Goal: Task Accomplishment & Management: Manage account settings

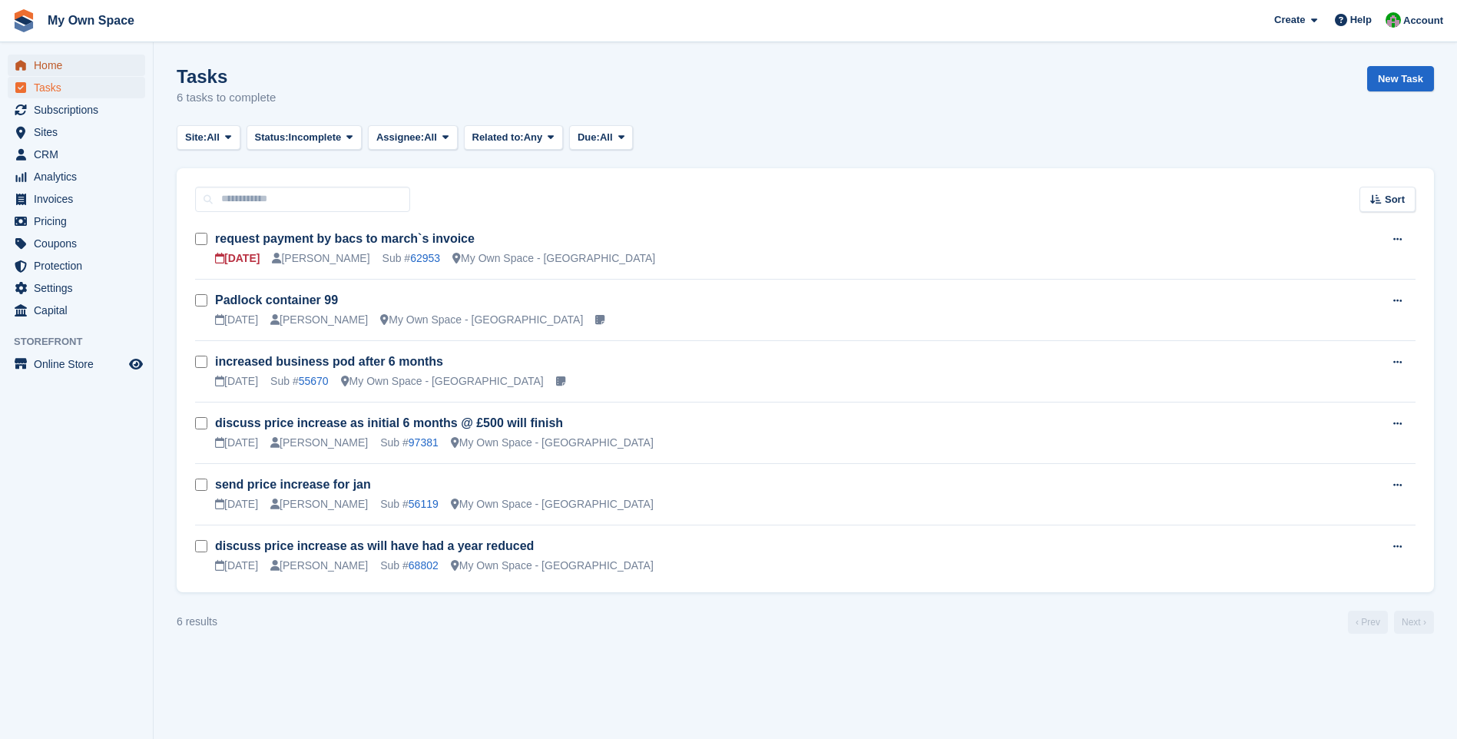
click at [57, 65] on span "Home" at bounding box center [80, 66] width 92 height 22
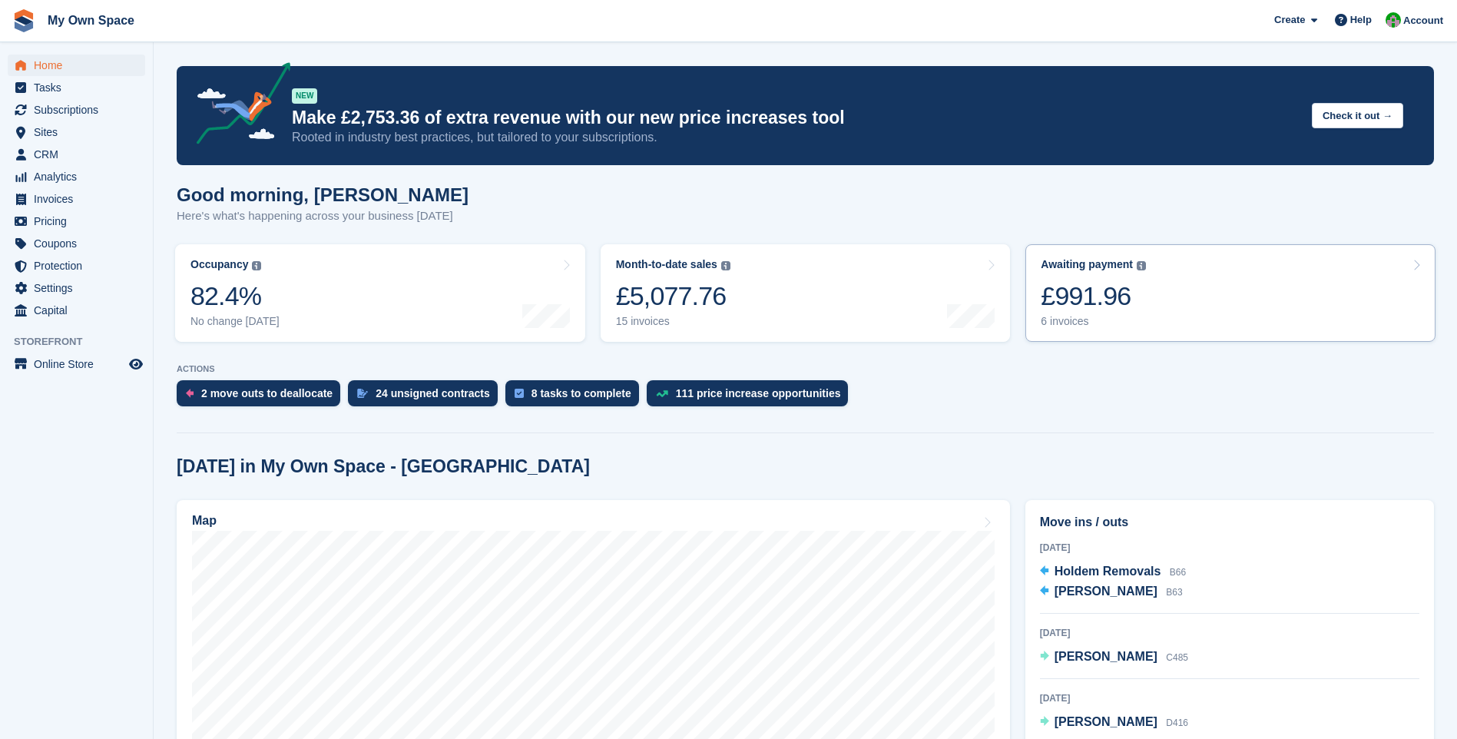
click at [1057, 325] on div "6 invoices" at bounding box center [1092, 321] width 105 height 13
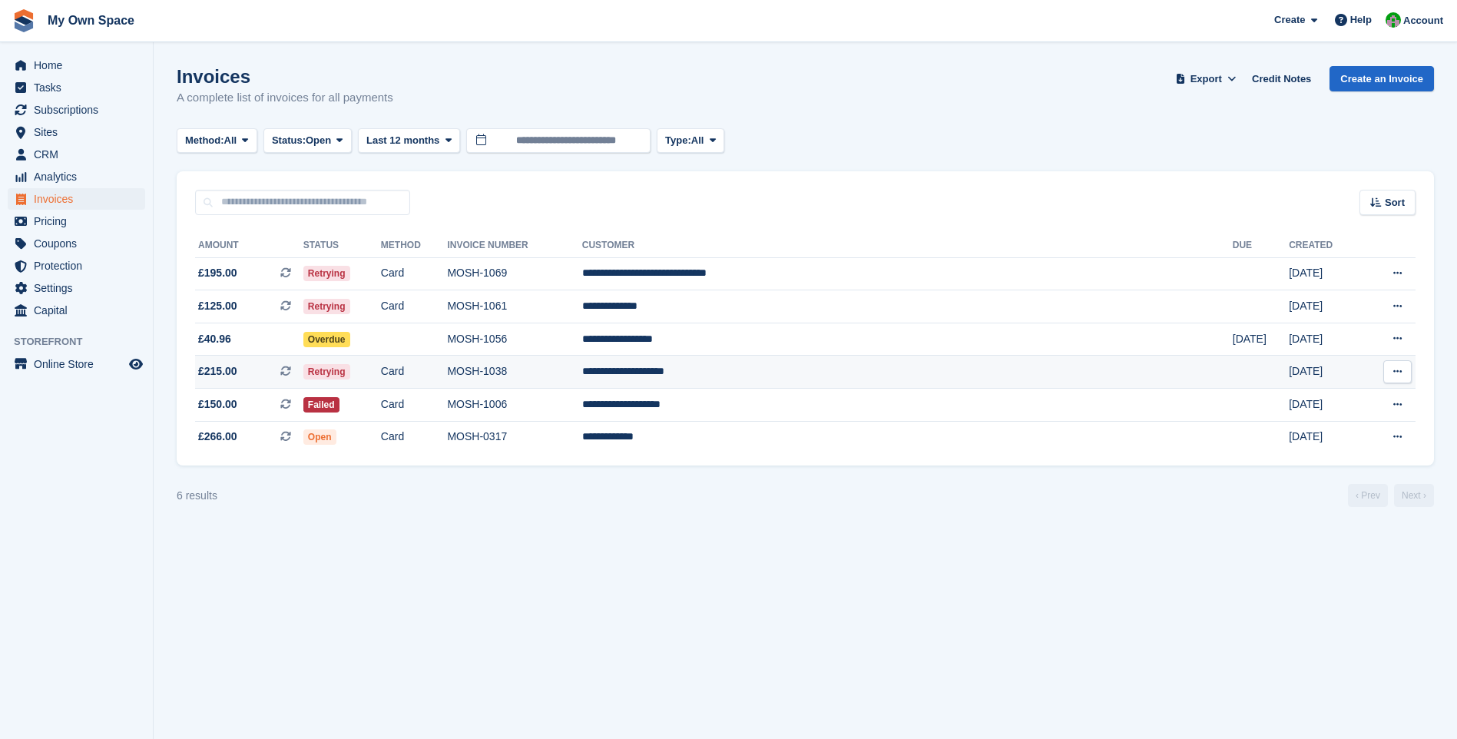
click at [581, 371] on td "MOSH-1038" at bounding box center [514, 372] width 134 height 33
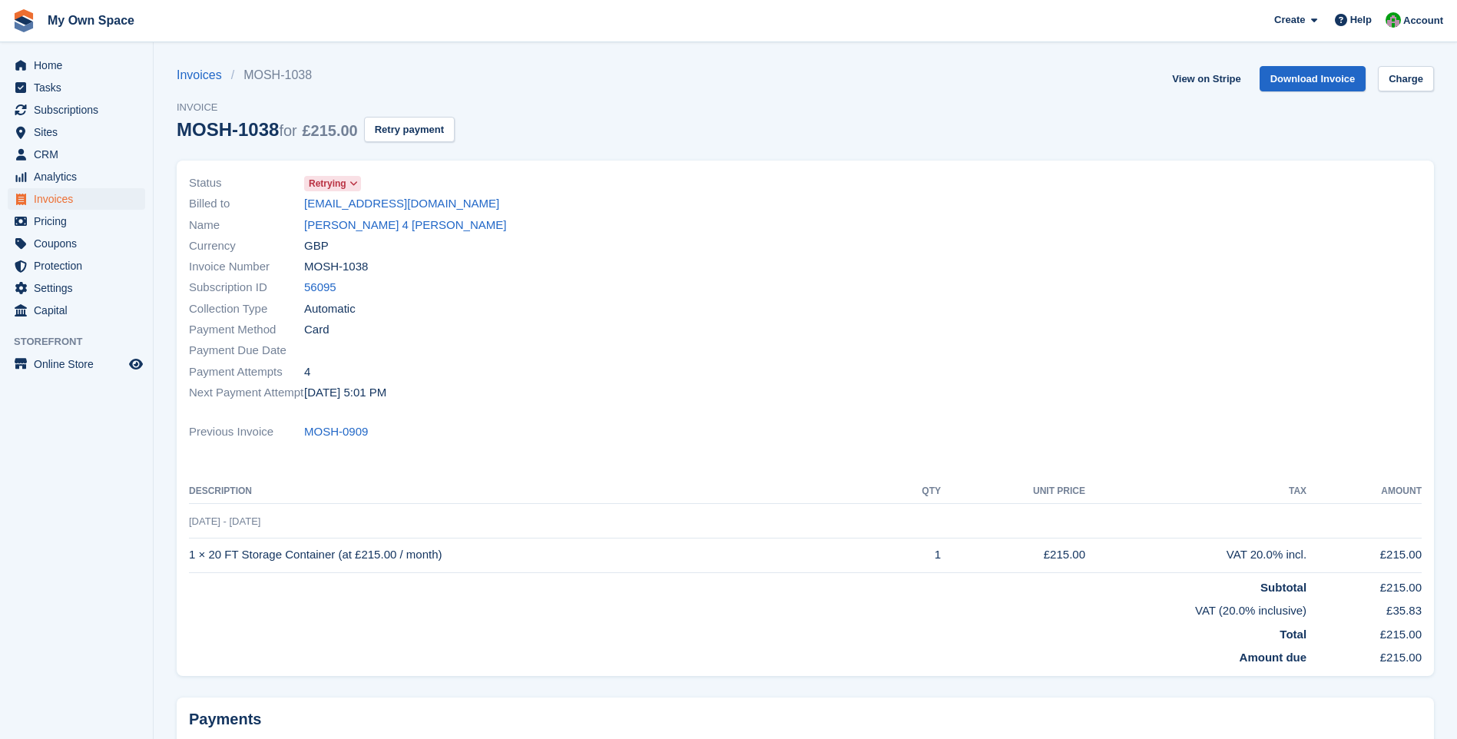
click at [341, 180] on span "Retrying" at bounding box center [328, 184] width 38 height 14
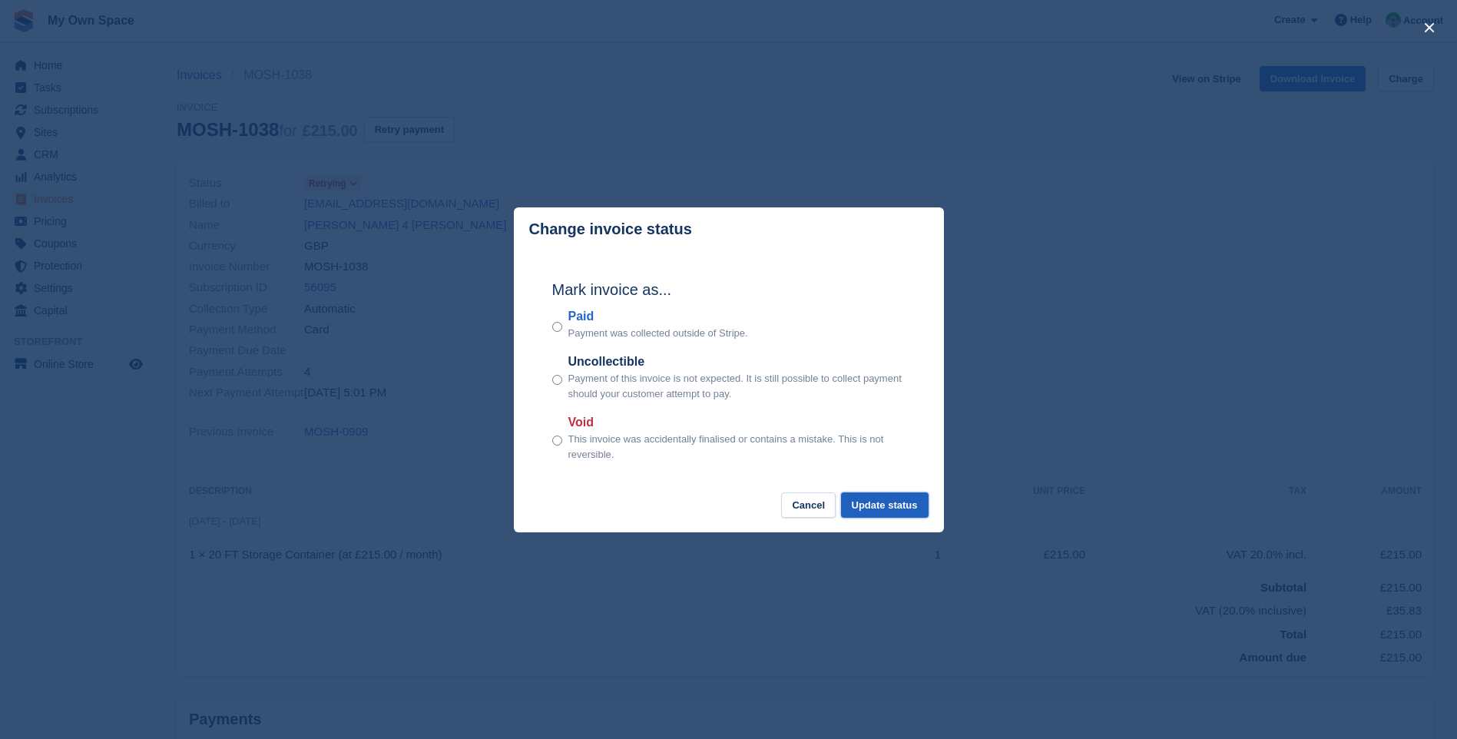
click at [865, 498] on button "Update status" at bounding box center [885, 504] width 88 height 25
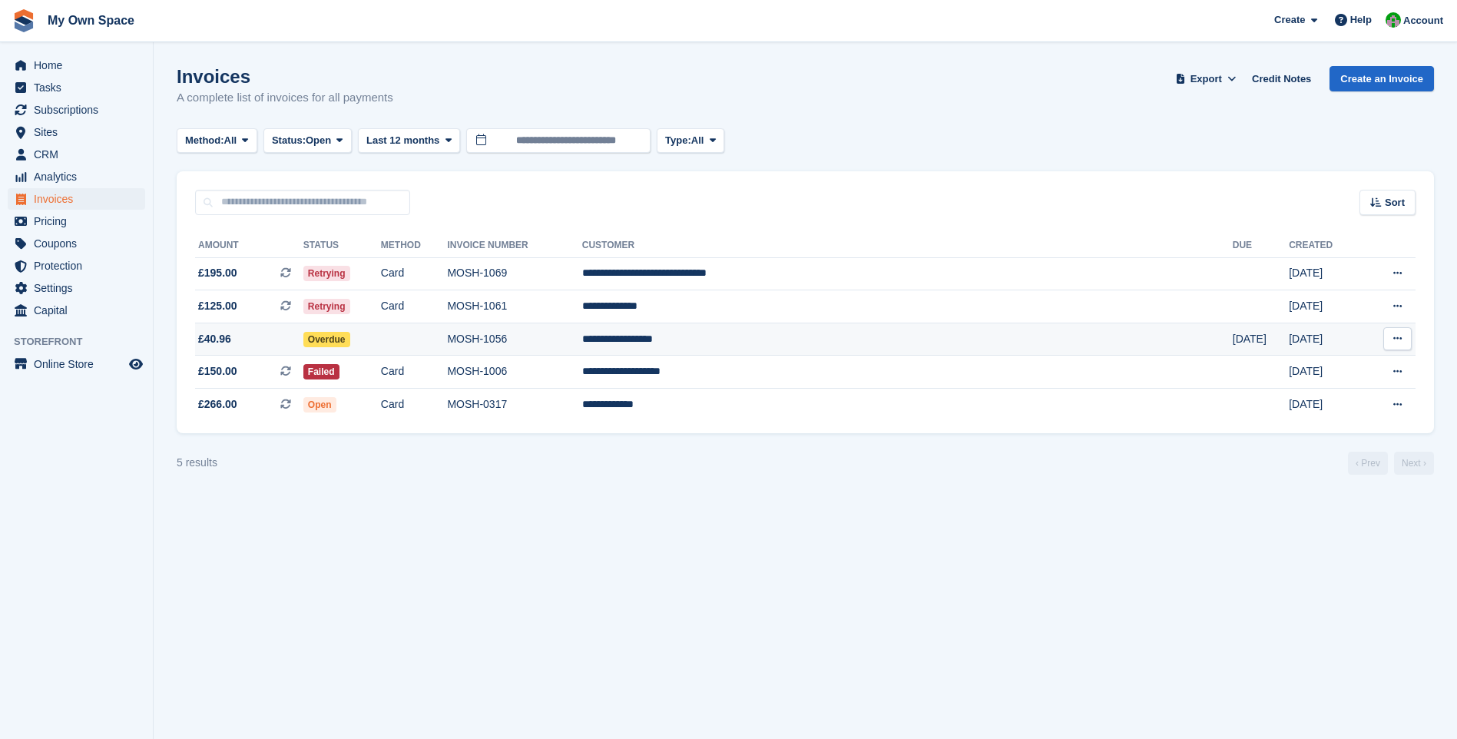
click at [581, 339] on td "MOSH-1056" at bounding box center [514, 339] width 134 height 33
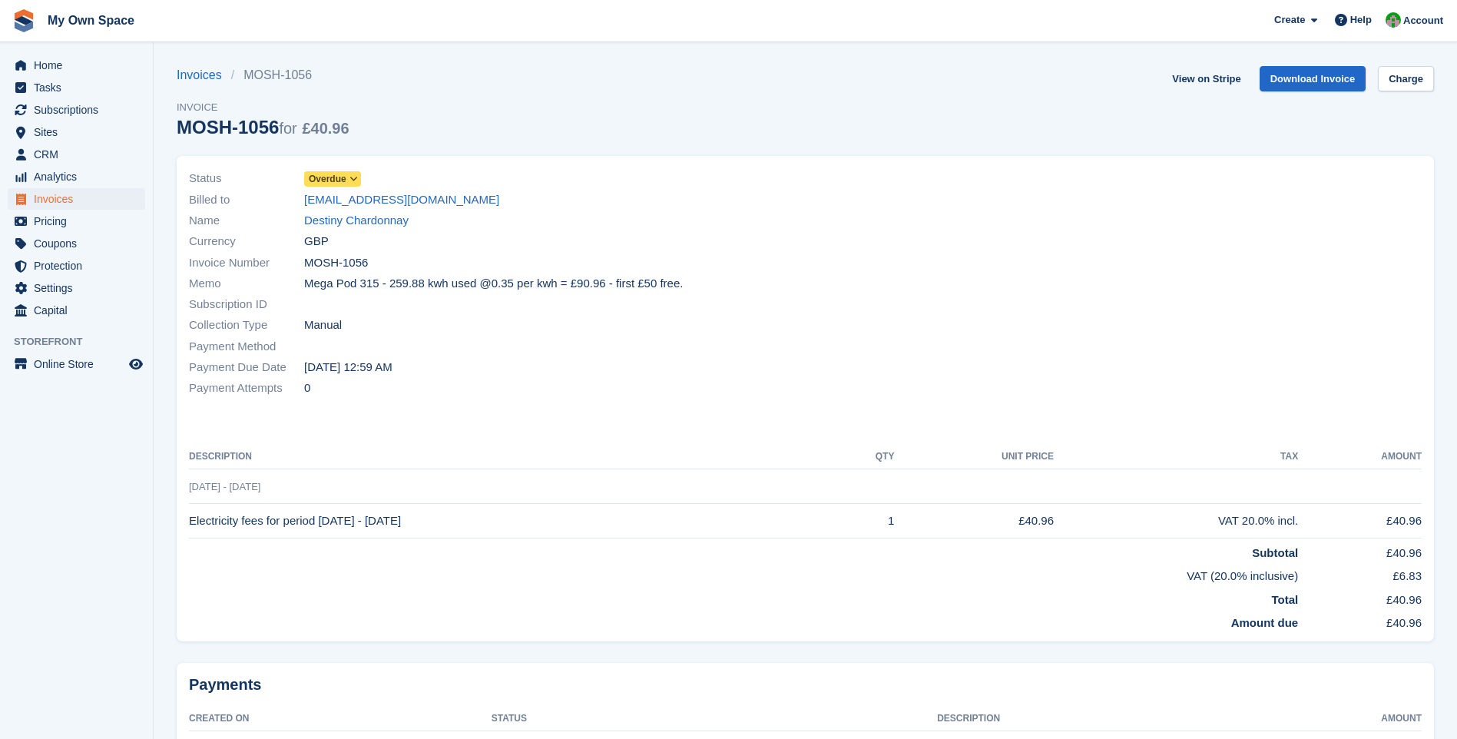
click at [354, 180] on icon at bounding box center [353, 178] width 8 height 9
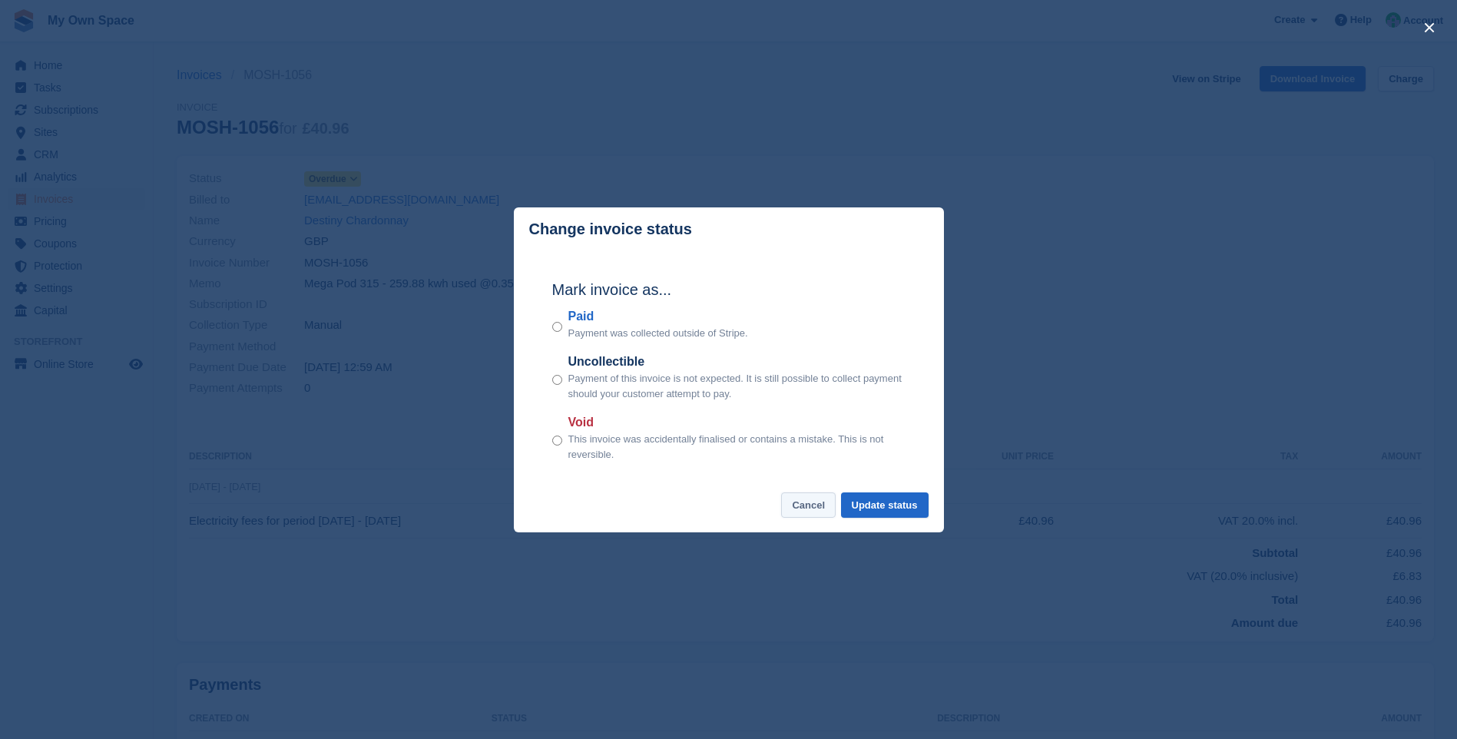
click at [807, 506] on button "Cancel" at bounding box center [808, 504] width 55 height 25
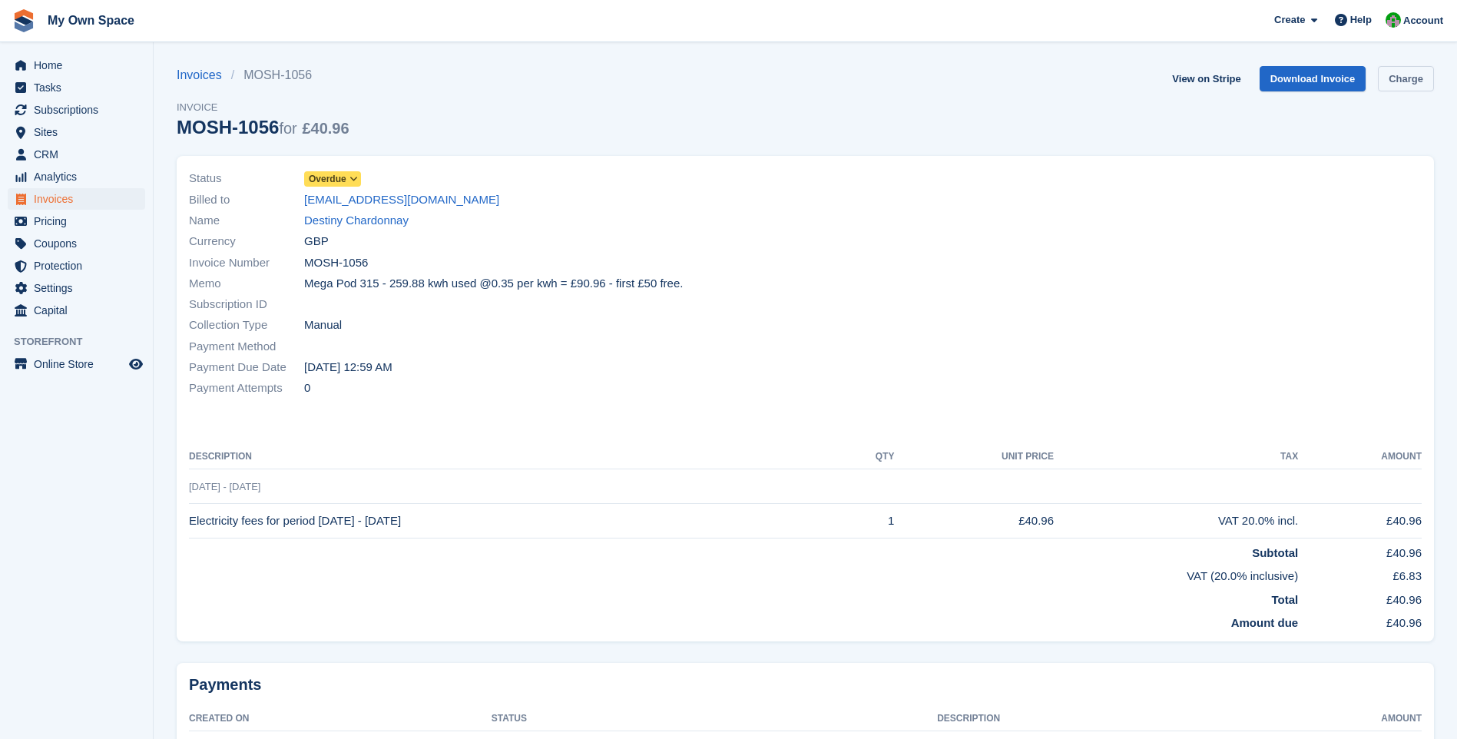
click at [1398, 84] on link "Charge" at bounding box center [1406, 78] width 56 height 25
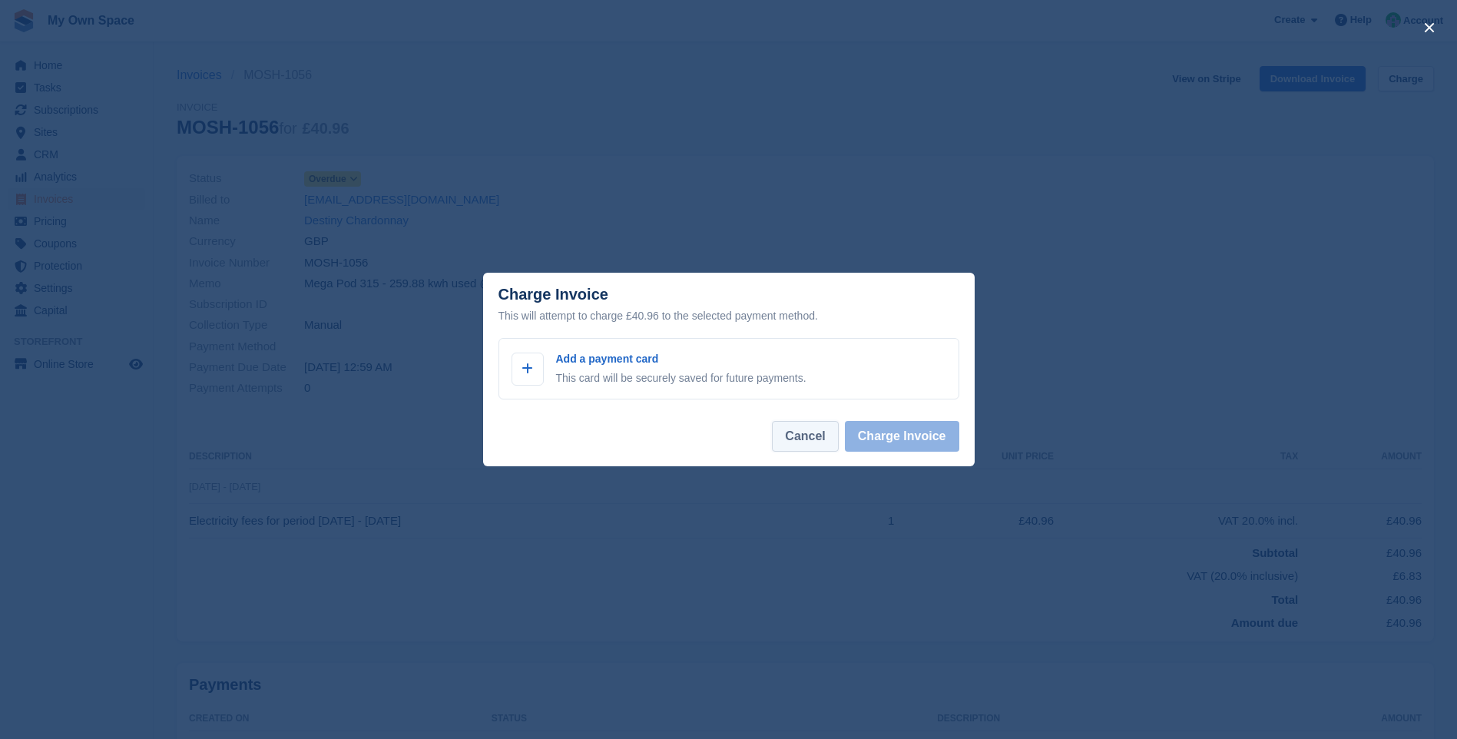
click at [802, 432] on button "Cancel" at bounding box center [805, 436] width 66 height 31
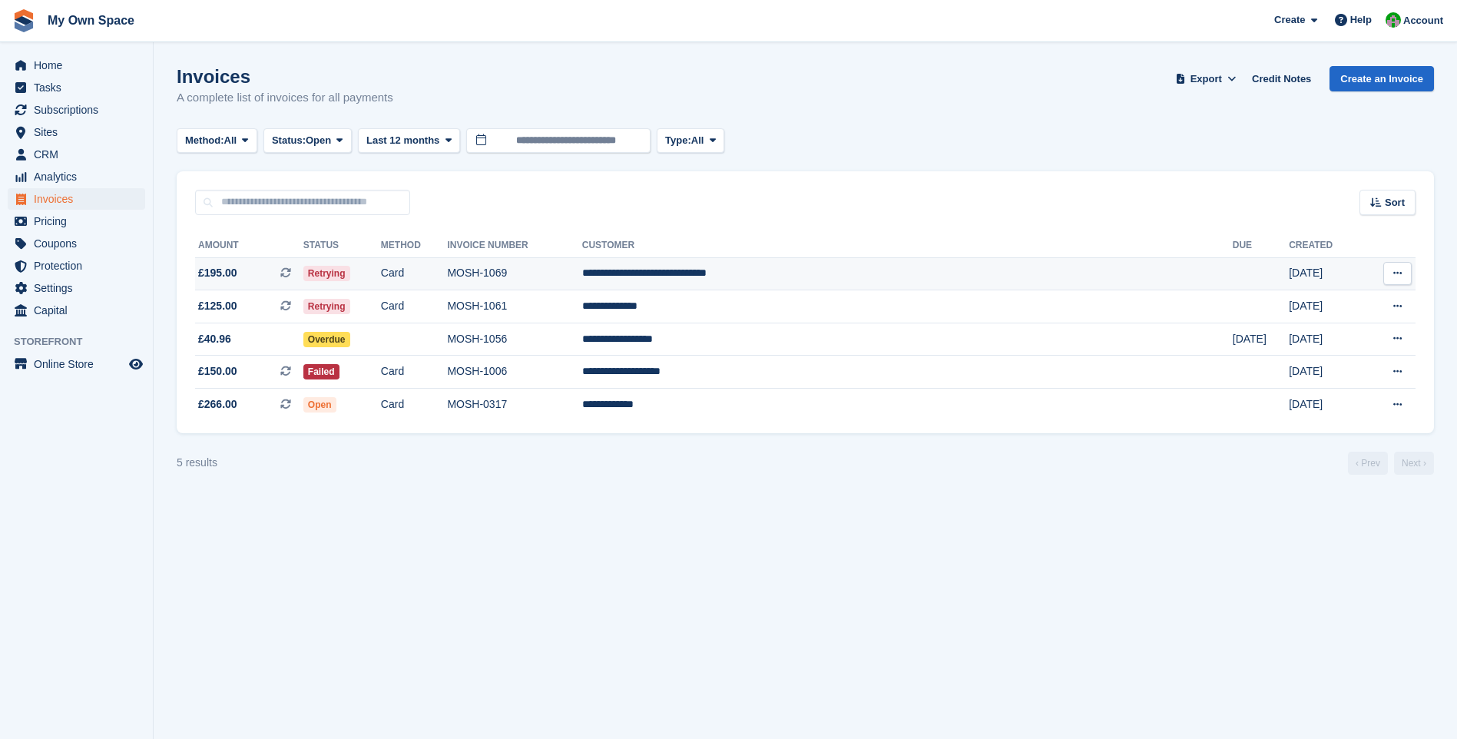
click at [581, 280] on td "MOSH-1069" at bounding box center [514, 273] width 134 height 33
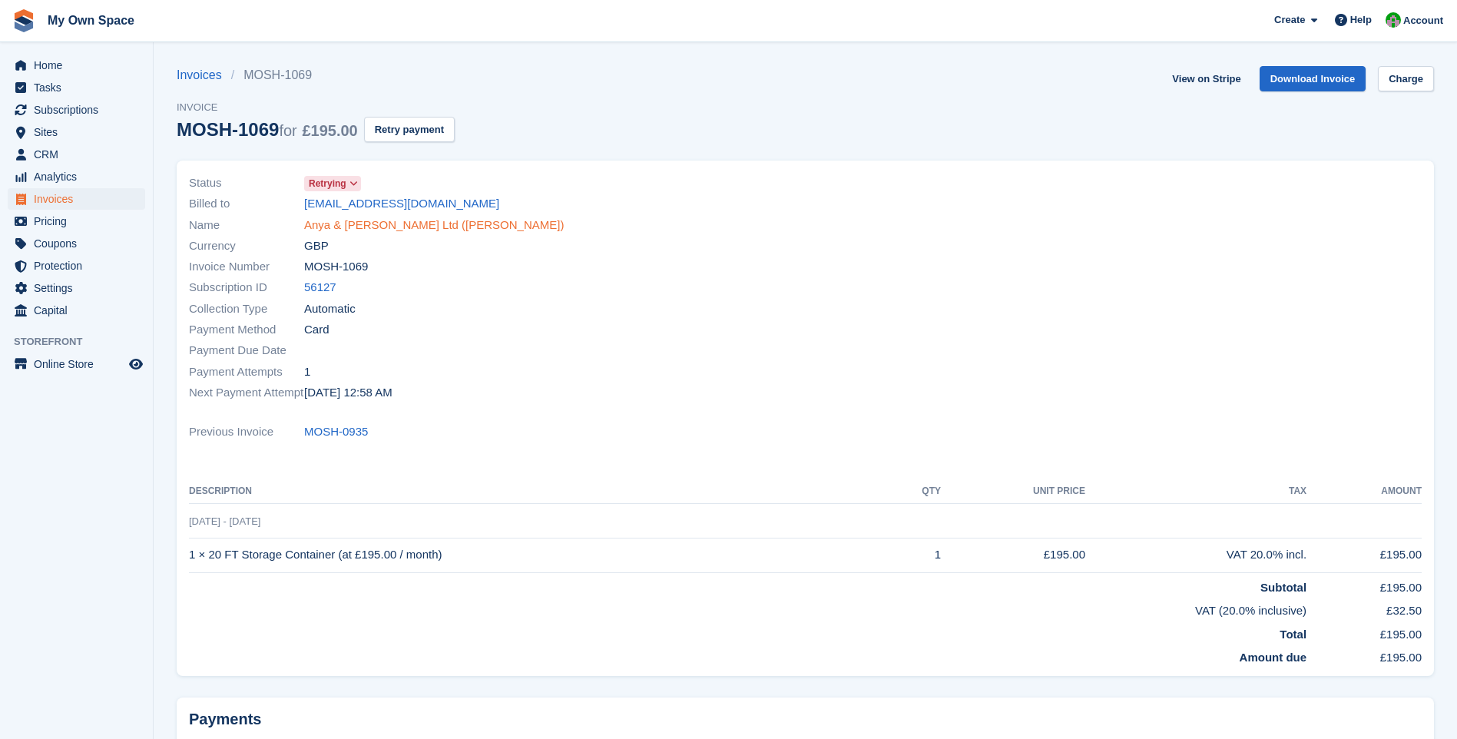
click at [354, 230] on link "Anya & [PERSON_NAME] Ltd ([PERSON_NAME])" at bounding box center [434, 226] width 260 height 18
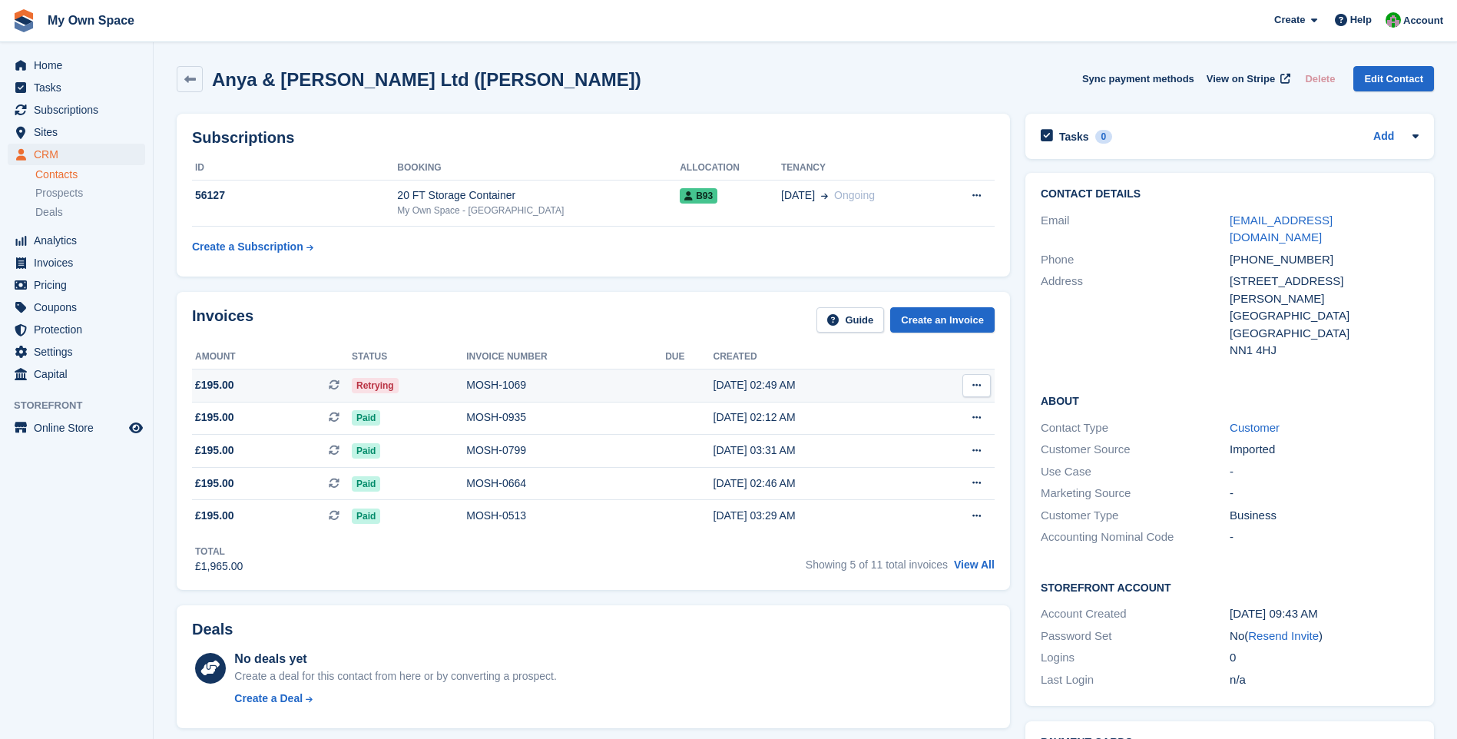
click at [508, 387] on div "MOSH-1069" at bounding box center [565, 385] width 199 height 16
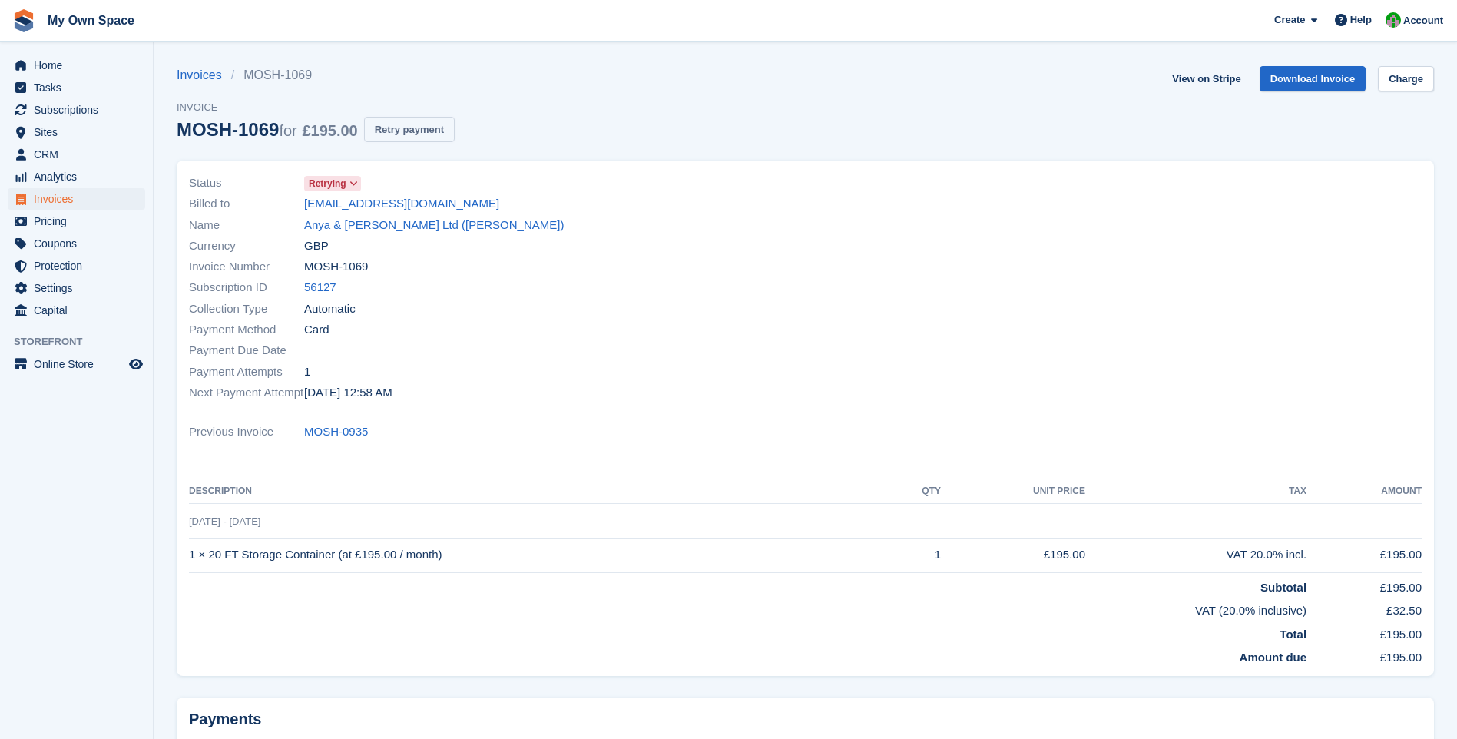
click at [425, 137] on button "Retry payment" at bounding box center [409, 129] width 91 height 25
